Goal: Task Accomplishment & Management: Complete application form

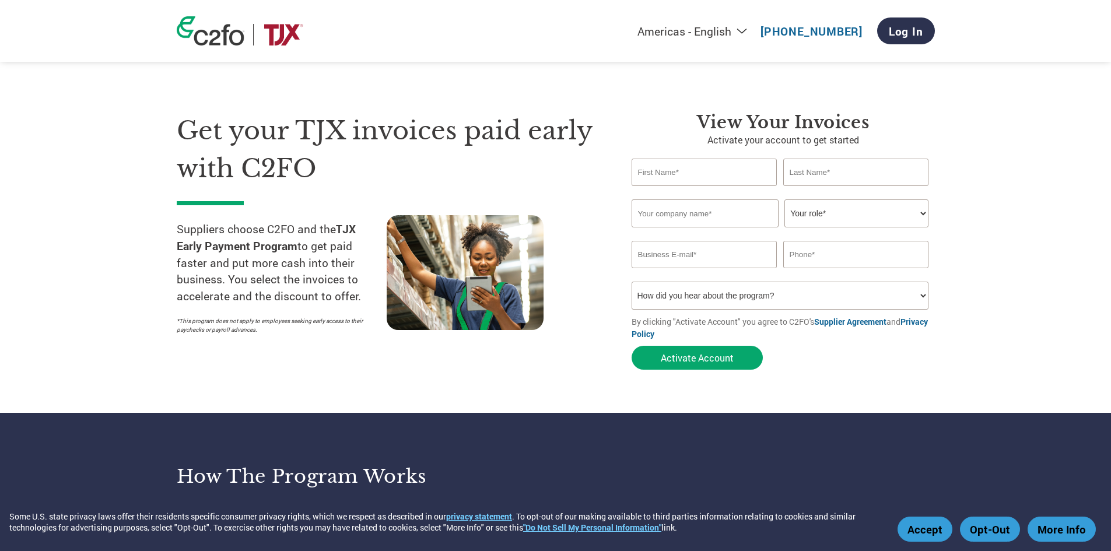
click at [693, 251] on input "email" at bounding box center [704, 254] width 146 height 27
paste input "[EMAIL_ADDRESS][DOMAIN_NAME]"
type input "[EMAIL_ADDRESS][DOMAIN_NAME]"
click at [659, 168] on input "text" at bounding box center [704, 172] width 146 height 27
type input "h"
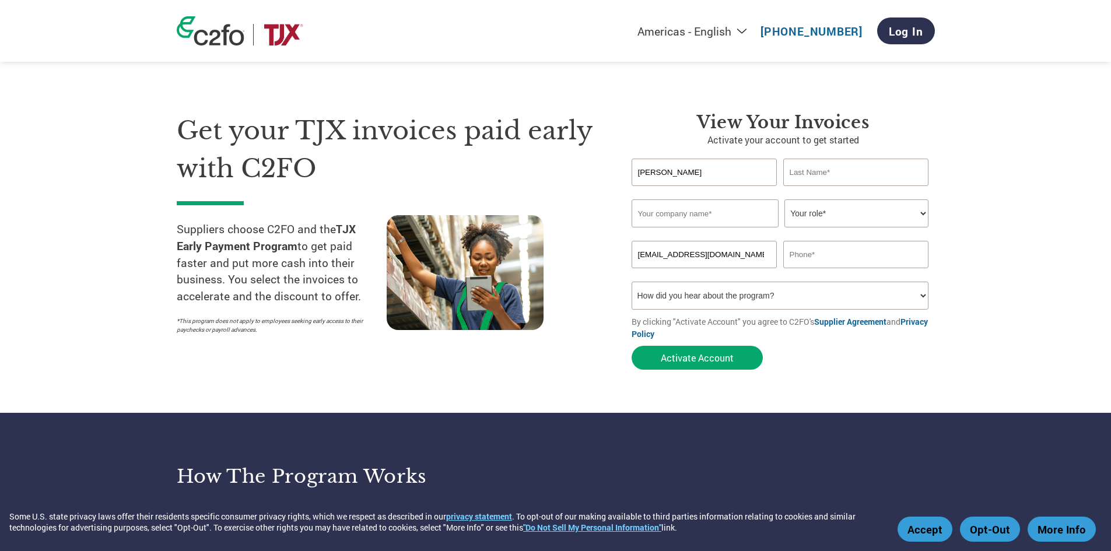
type input "[PERSON_NAME]"
type input "Lian"
click at [672, 209] on input "text" at bounding box center [704, 213] width 147 height 28
type input "American Fence Supply"
click at [915, 210] on select "Your role* CFO Controller Credit Manager Finance Director Treasurer CEO Preside…" at bounding box center [856, 213] width 144 height 28
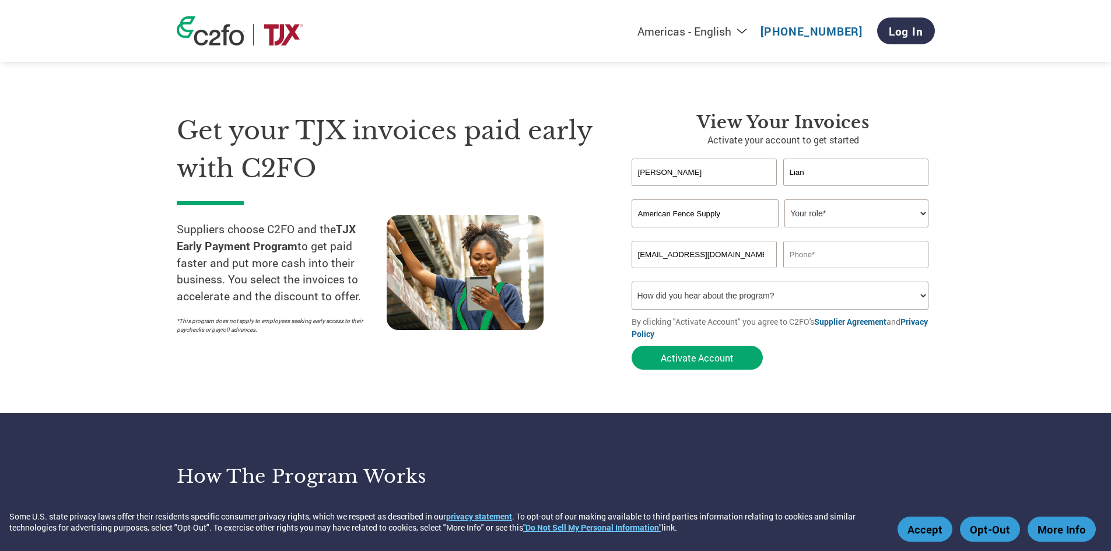
select select "ACCOUNTS_RECEIVABLE"
click at [784, 199] on select "Your role* CFO Controller Credit Manager Finance Director Treasurer CEO Preside…" at bounding box center [856, 213] width 144 height 28
click at [877, 258] on input "text" at bounding box center [856, 254] width 146 height 27
type input "[PHONE_NUMBER]"
click at [919, 294] on select "How did you hear about the program? Received a letter Email Social Media Online…" at bounding box center [779, 296] width 297 height 28
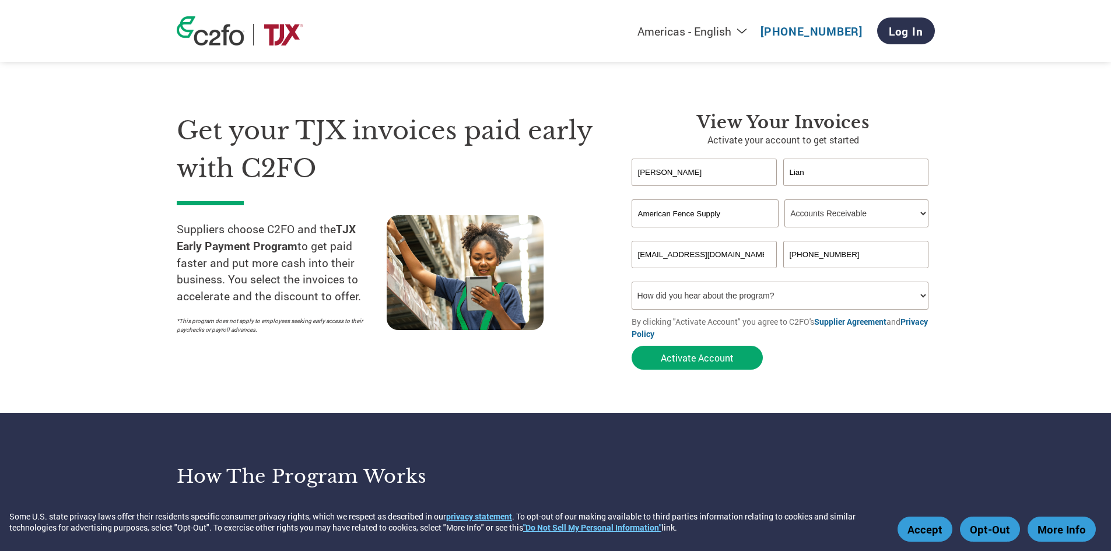
select select "Email"
click at [631, 282] on select "How did you hear about the program? Received a letter Email Social Media Online…" at bounding box center [779, 296] width 297 height 28
click at [697, 356] on button "Activate Account" at bounding box center [696, 358] width 131 height 24
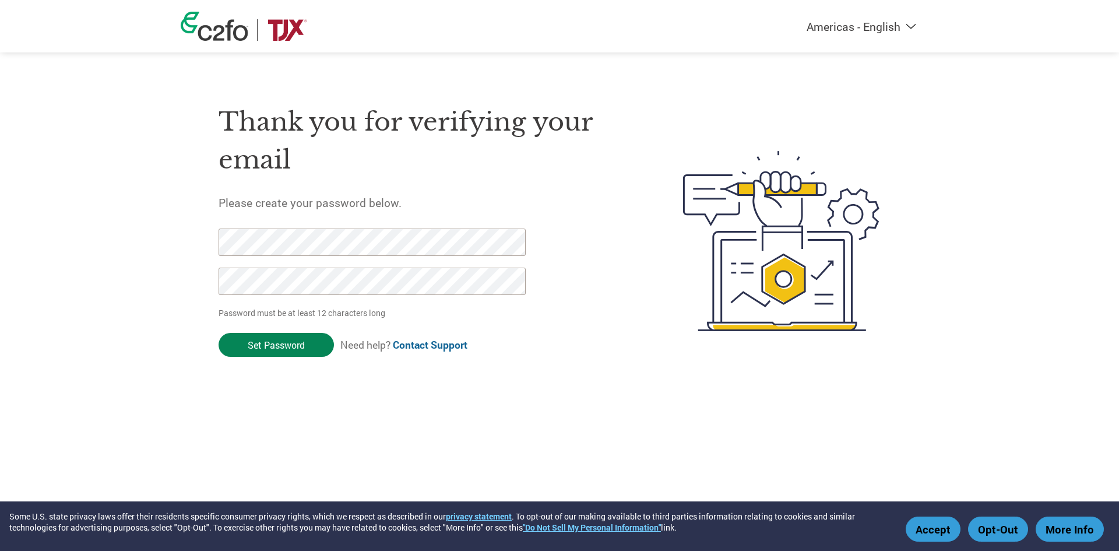
click at [257, 343] on input "Set Password" at bounding box center [276, 345] width 115 height 24
